Goal: Information Seeking & Learning: Learn about a topic

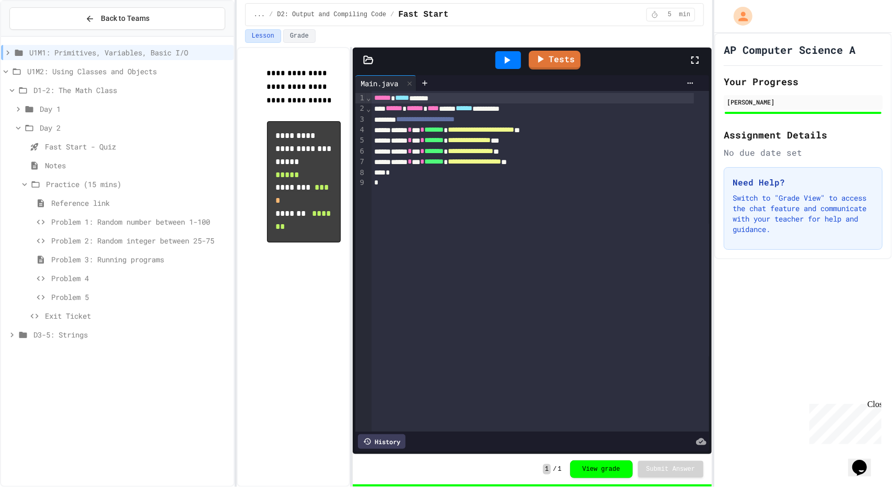
click at [17, 108] on icon at bounding box center [18, 109] width 9 height 9
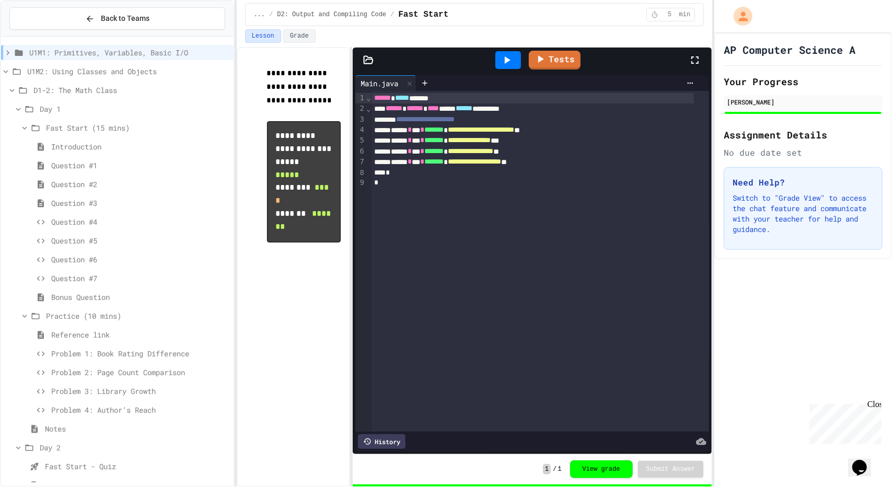
scroll to position [187, 0]
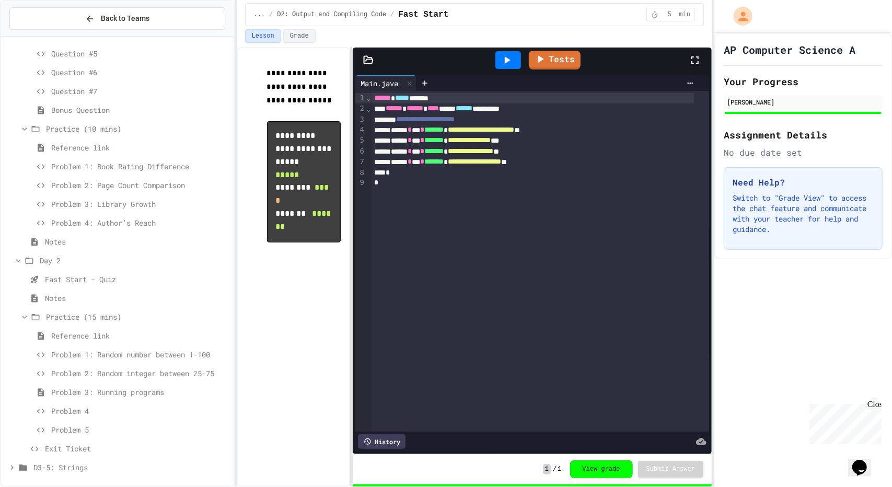
click at [23, 264] on icon at bounding box center [29, 260] width 13 height 9
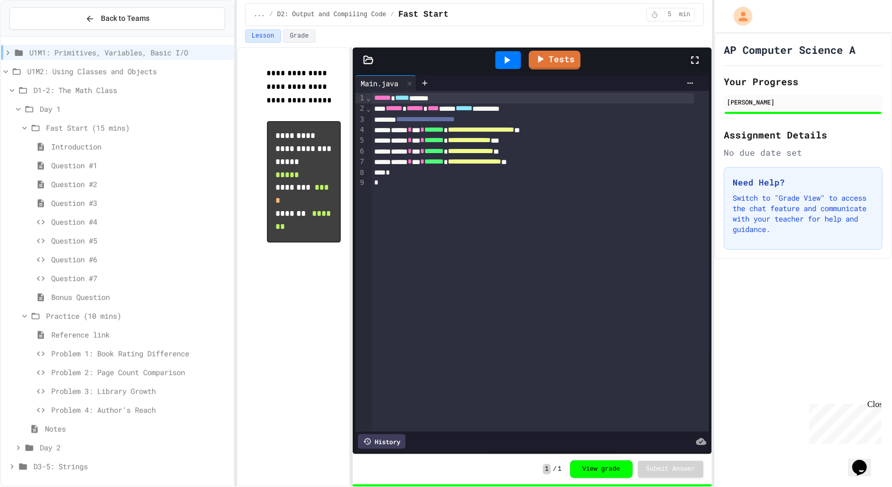
scroll to position [0, 0]
click at [44, 425] on div "Notes" at bounding box center [117, 428] width 233 height 15
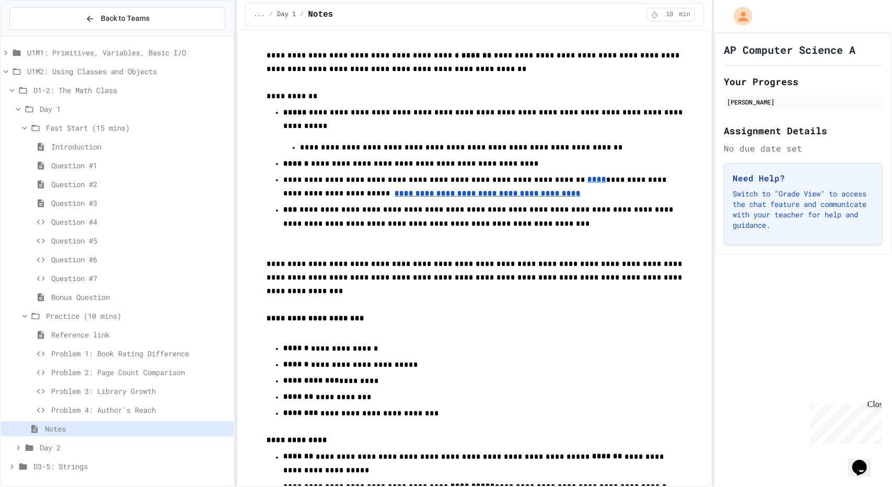
click at [338, 345] on span "**********" at bounding box center [345, 348] width 67 height 7
click at [56, 292] on span "Bonus Question" at bounding box center [140, 297] width 178 height 11
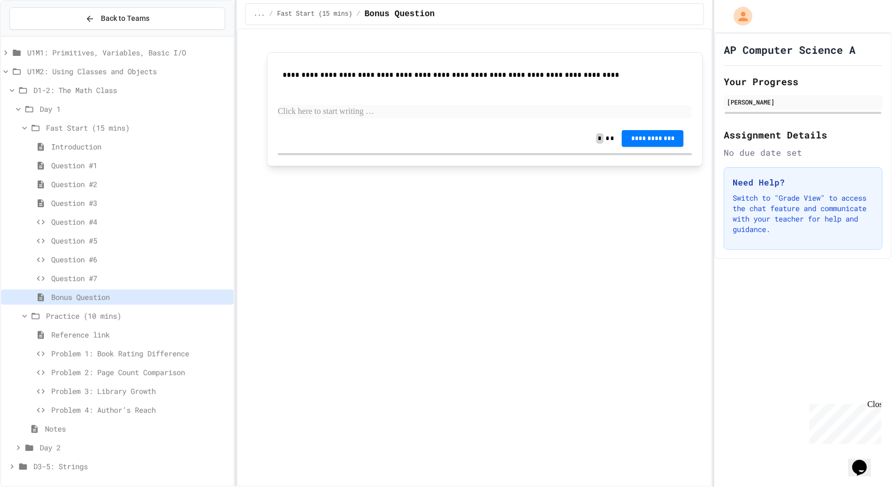
click at [294, 114] on p at bounding box center [485, 112] width 415 height 14
